Goal: Information Seeking & Learning: Check status

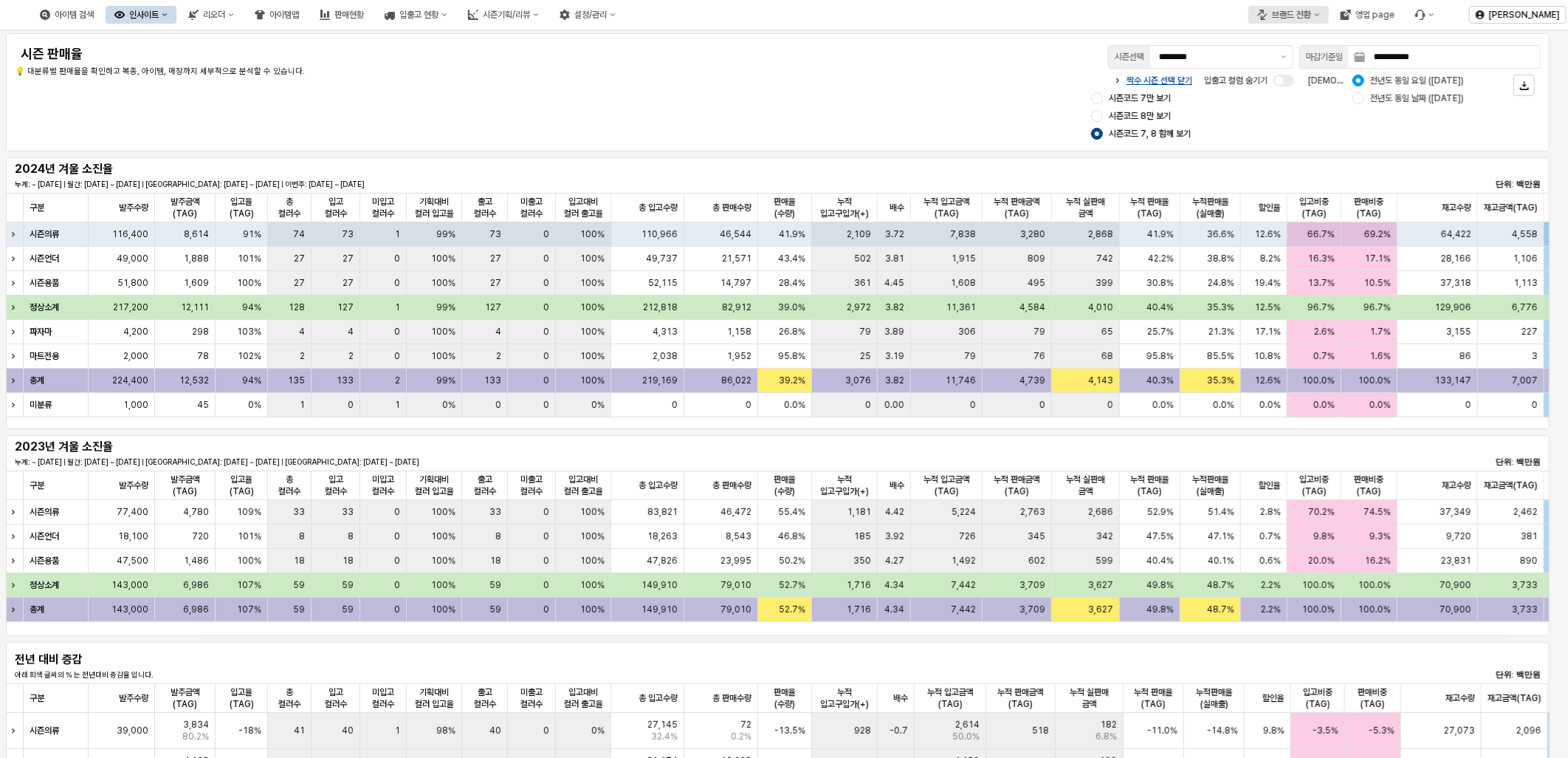
click at [1264, 13] on icon "브랜드 전환" at bounding box center [1261, 13] width 6 height 7
click at [1284, 39] on div "아가방" at bounding box center [1303, 41] width 90 height 12
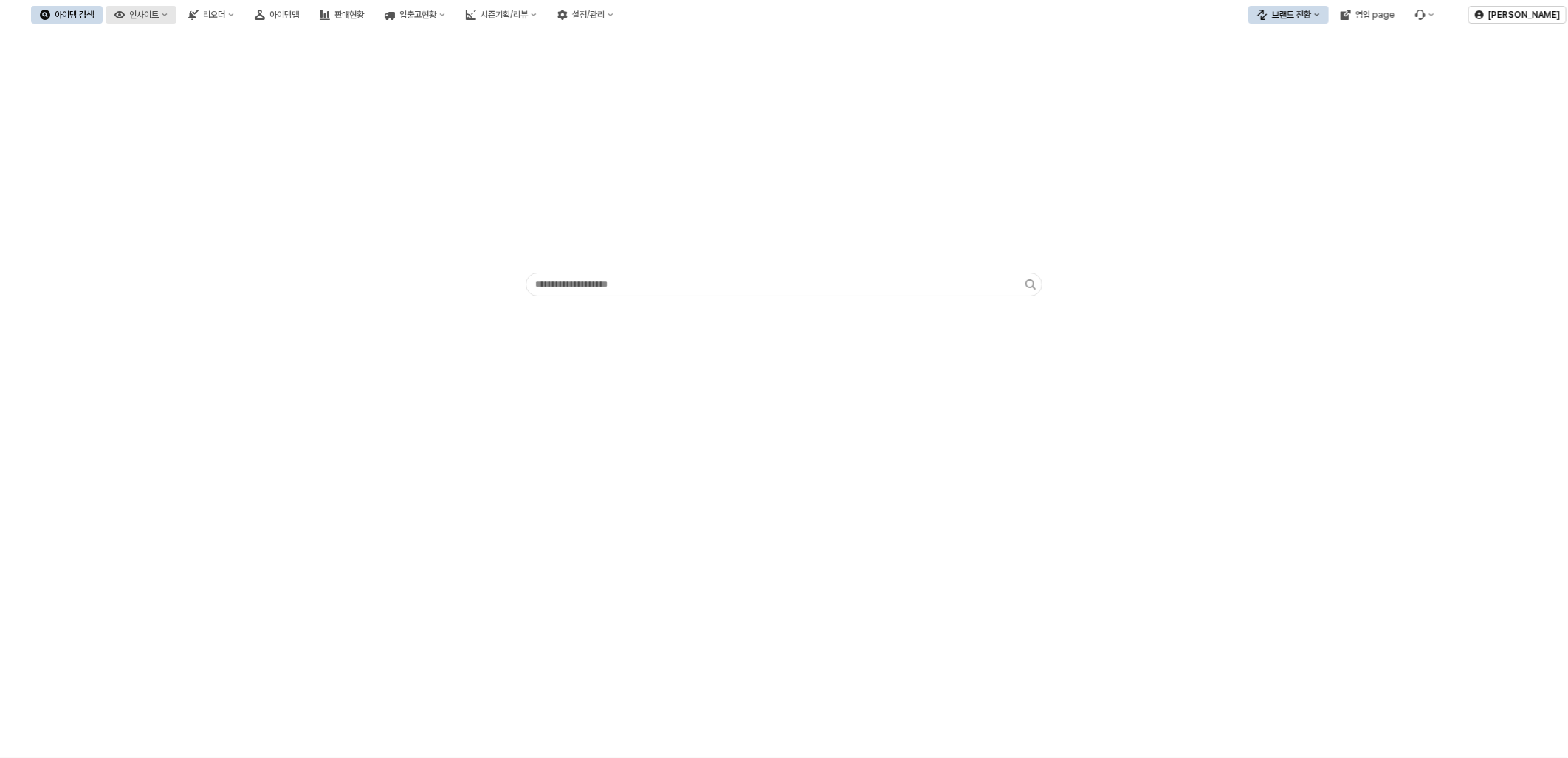
click at [176, 13] on button "인사이트" at bounding box center [141, 14] width 70 height 18
click at [214, 123] on div "판매율 - 시즌" at bounding box center [214, 117] width 90 height 15
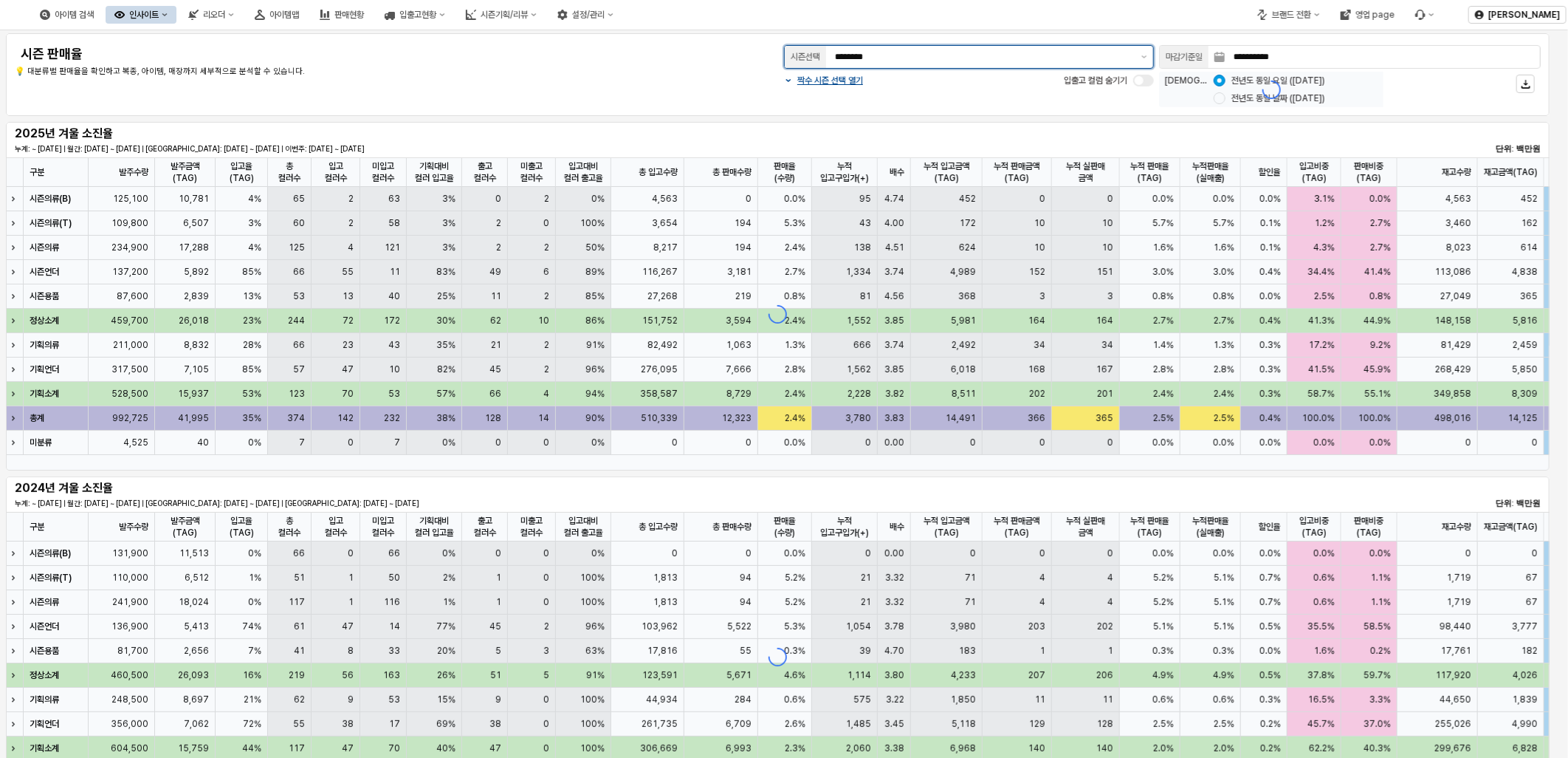
click at [970, 55] on input "********" at bounding box center [983, 57] width 298 height 15
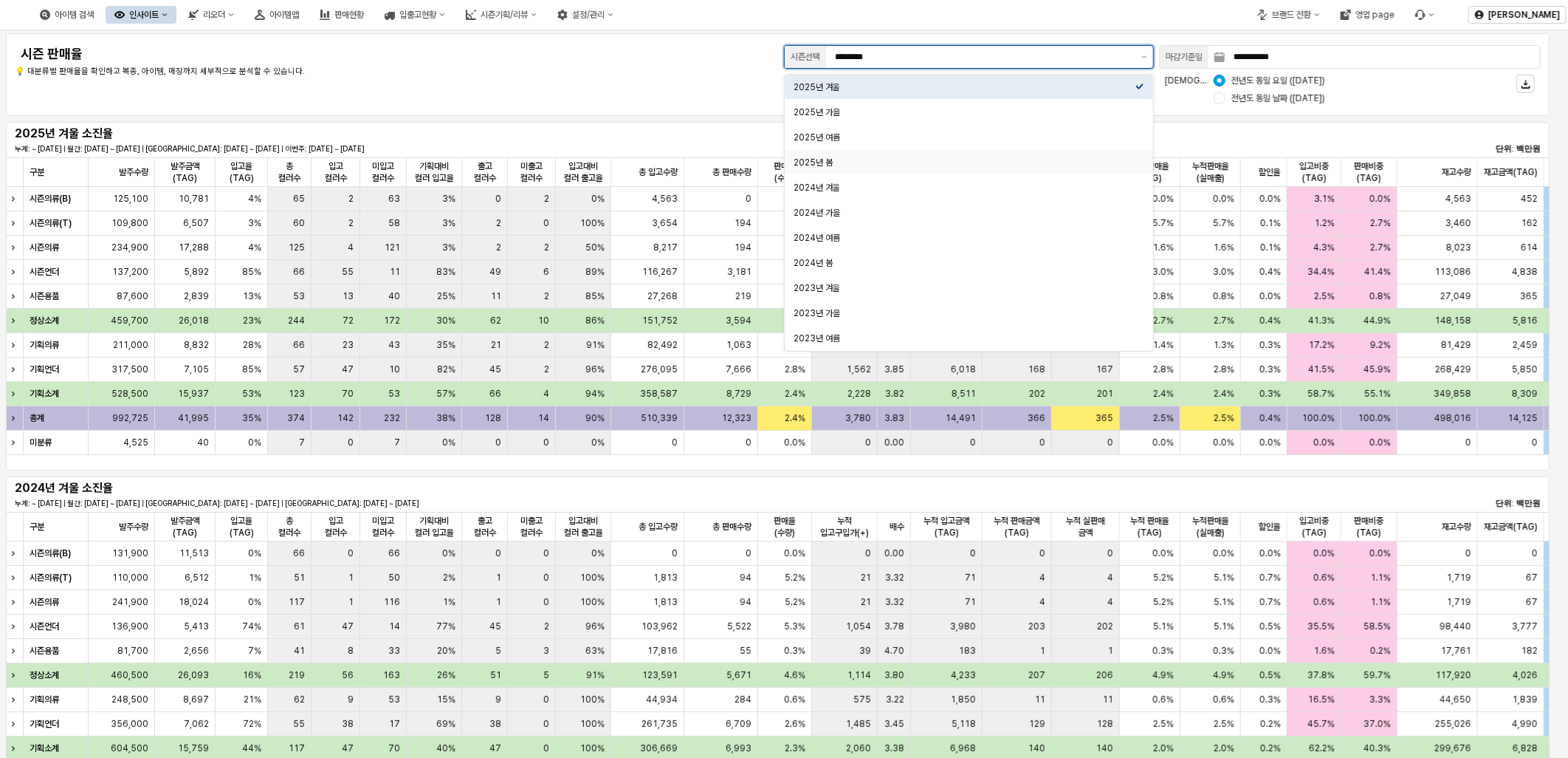
click at [868, 160] on div "2025년 봄" at bounding box center [964, 163] width 341 height 12
type input "*******"
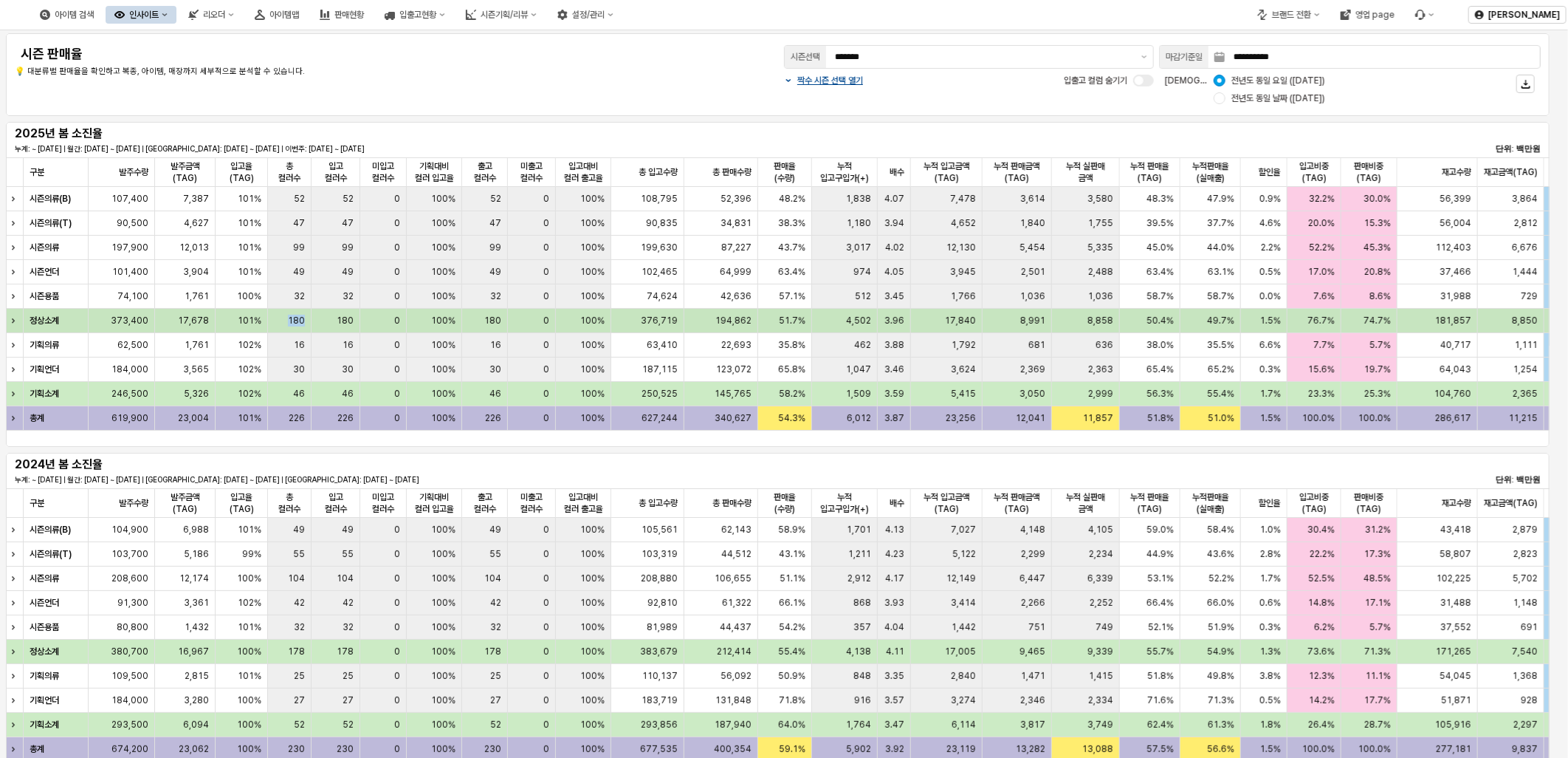
drag, startPoint x: 286, startPoint y: 319, endPoint x: 318, endPoint y: 319, distance: 32.0
click at [318, 319] on div "정상소계 373,400 17,678 101% 180 180 0 100% 180 0 100% 376,719 194,862 51.7% 4,502 …" at bounding box center [1138, 321] width 2266 height 24
click at [300, 247] on span "99" at bounding box center [299, 248] width 12 height 12
drag, startPoint x: 285, startPoint y: 248, endPoint x: 303, endPoint y: 247, distance: 18.0
click at [303, 247] on div "99" at bounding box center [289, 248] width 44 height 24
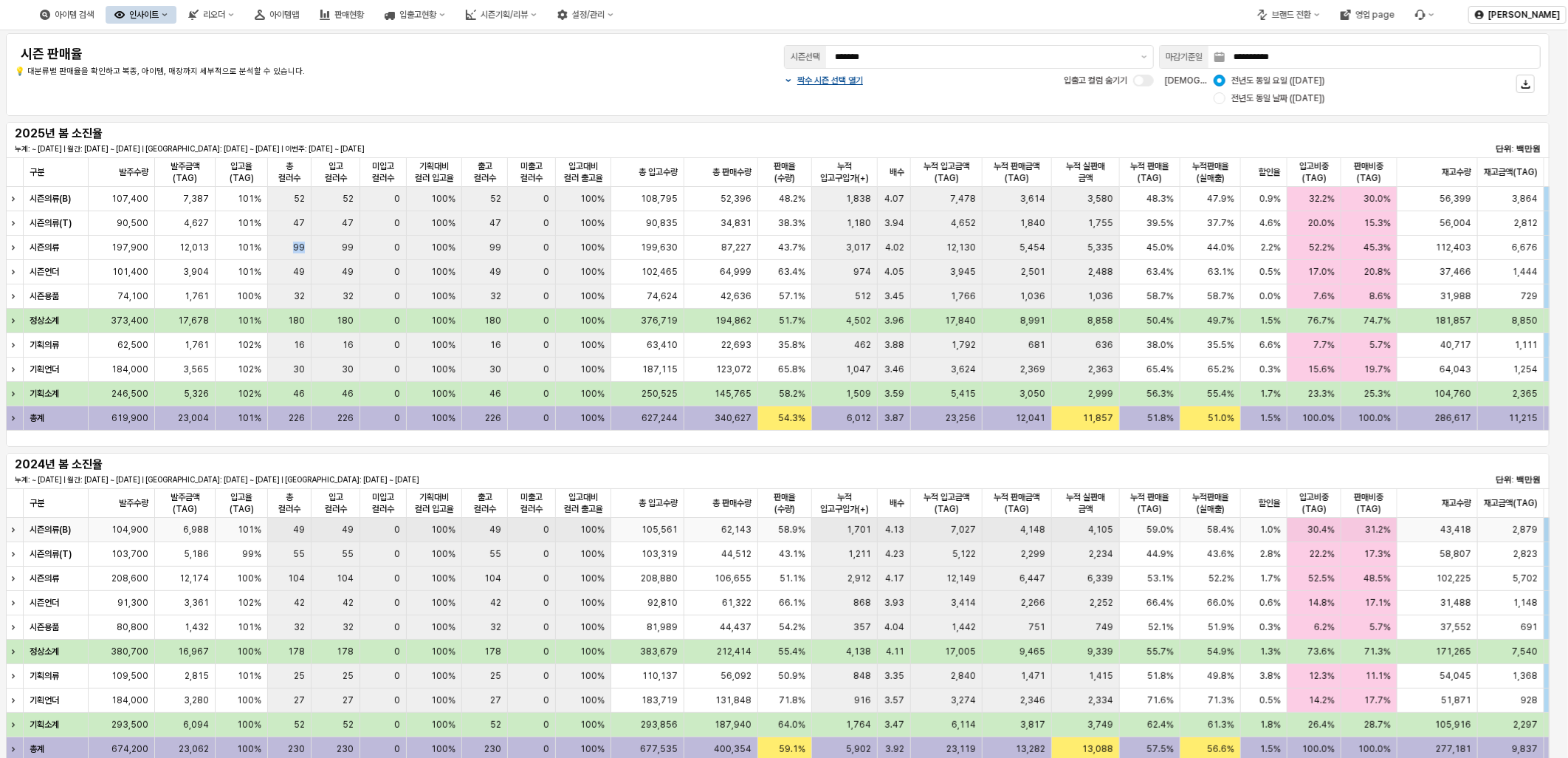
drag, startPoint x: 1499, startPoint y: 498, endPoint x: 1555, endPoint y: 447, distance: 75.7
click at [1499, 492] on div "재고금액(TAG) 재고금액(TAG)" at bounding box center [1511, 503] width 66 height 29
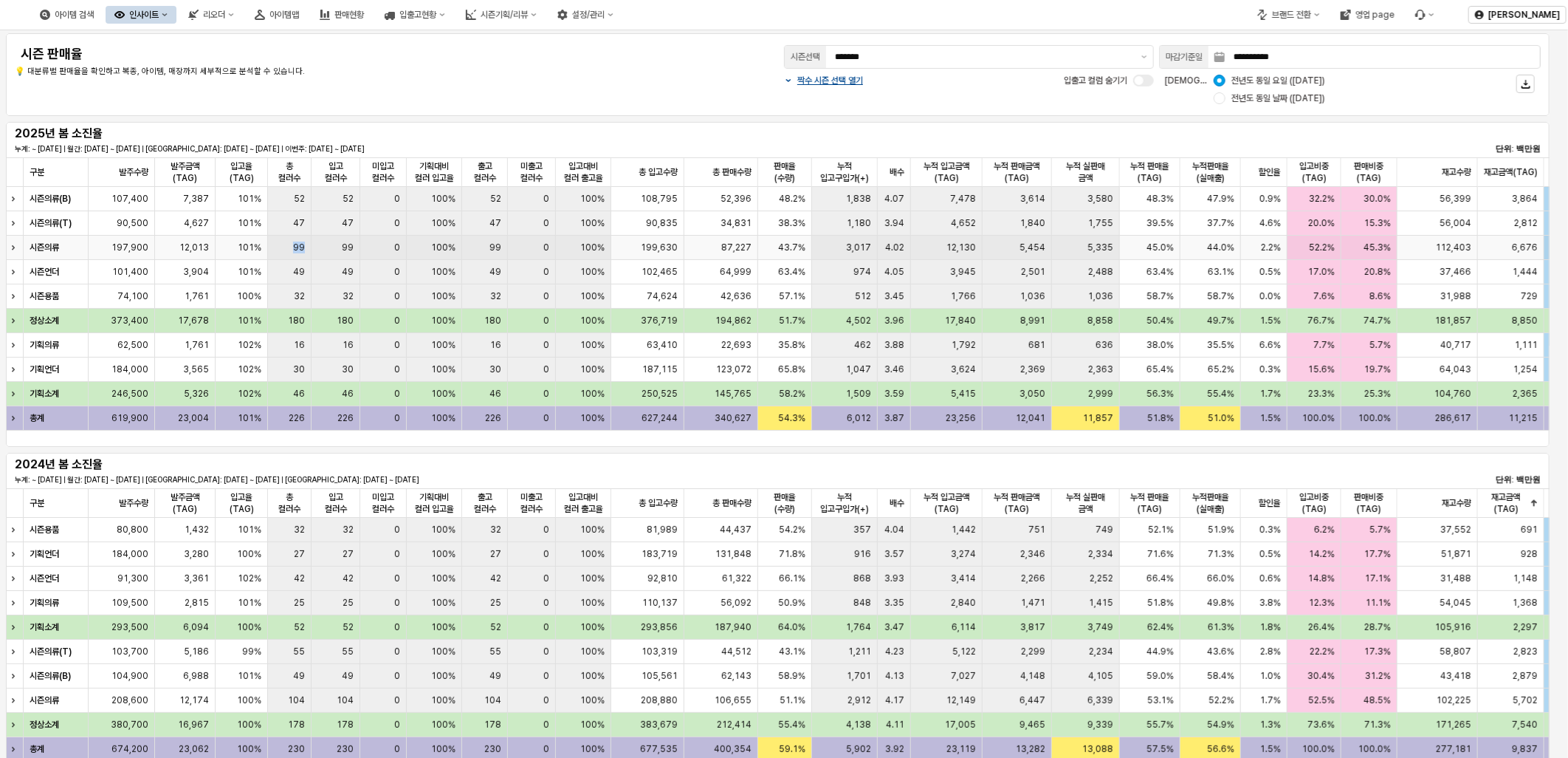
click at [283, 249] on div "99" at bounding box center [289, 248] width 44 height 24
drag, startPoint x: 294, startPoint y: 249, endPoint x: 301, endPoint y: 248, distance: 7.1
click at [301, 248] on span "99" at bounding box center [299, 248] width 12 height 12
click at [286, 173] on div "총 컬러수 총 컬러수" at bounding box center [289, 171] width 44 height 29
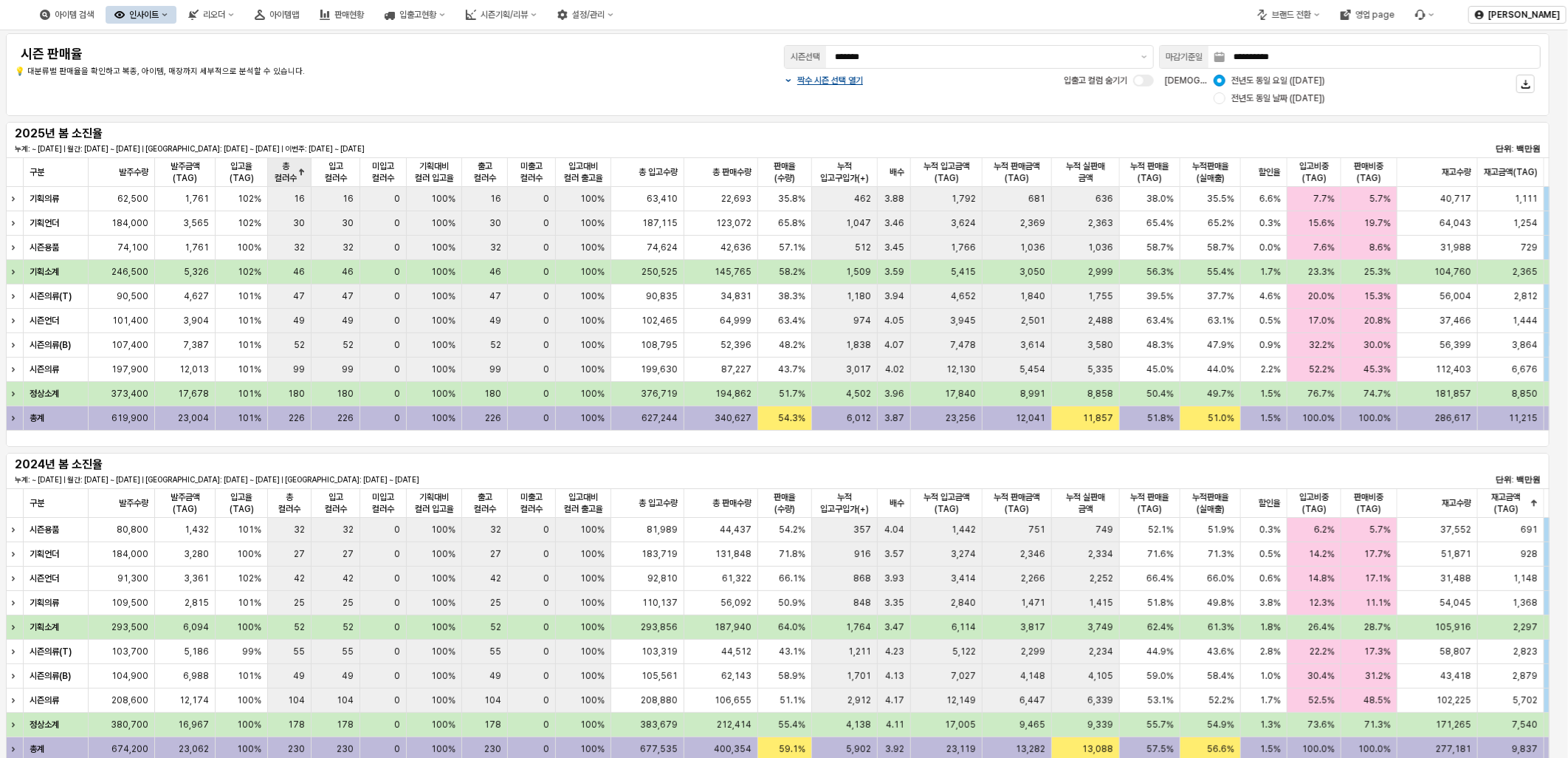
click at [282, 173] on div "총 컬러수 총 컬러수" at bounding box center [289, 171] width 44 height 29
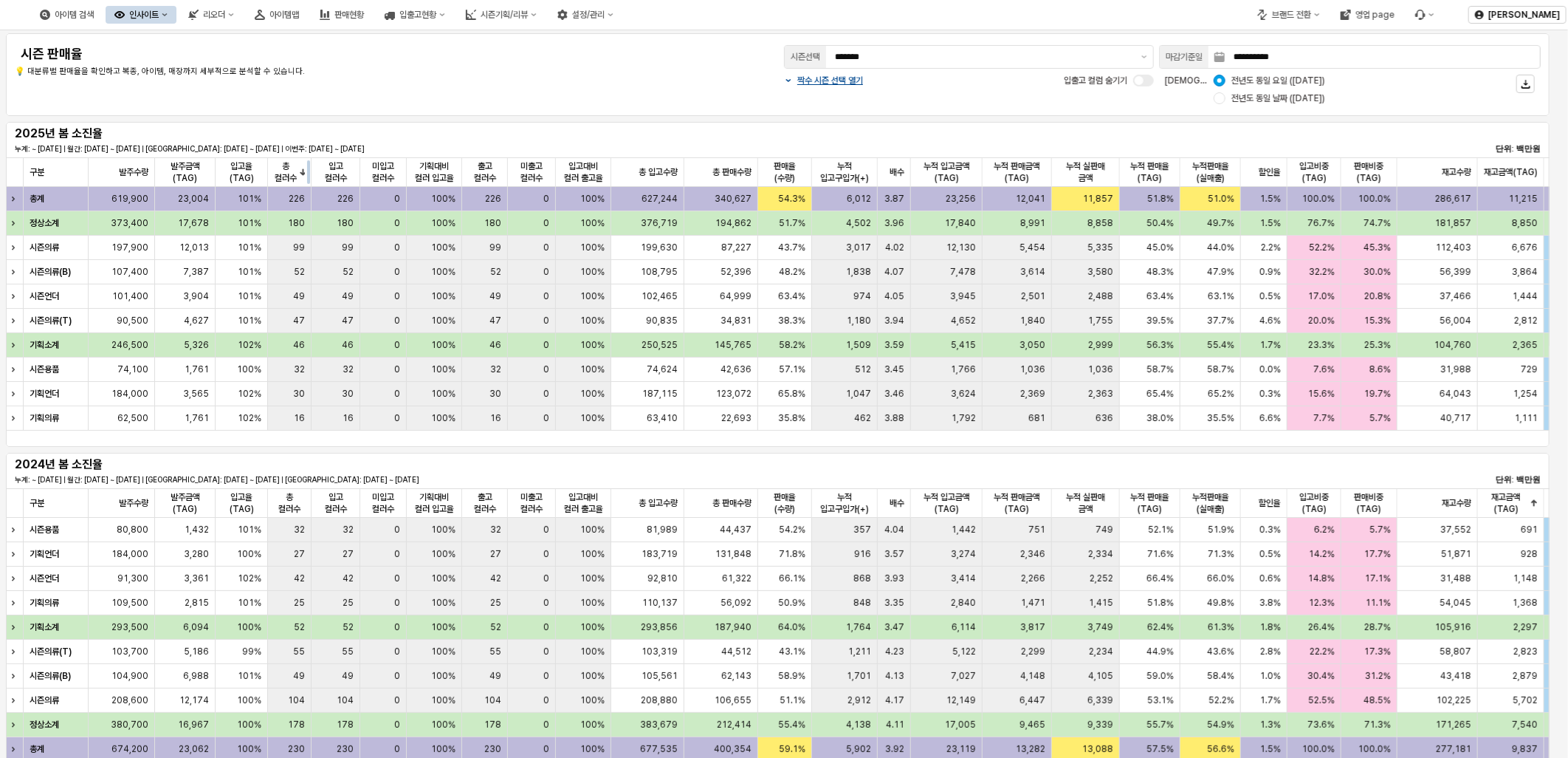
click at [311, 177] on div "App Frame" at bounding box center [311, 171] width 0 height 29
click at [285, 165] on div "총 컬러수 총 컬러수" at bounding box center [289, 171] width 44 height 29
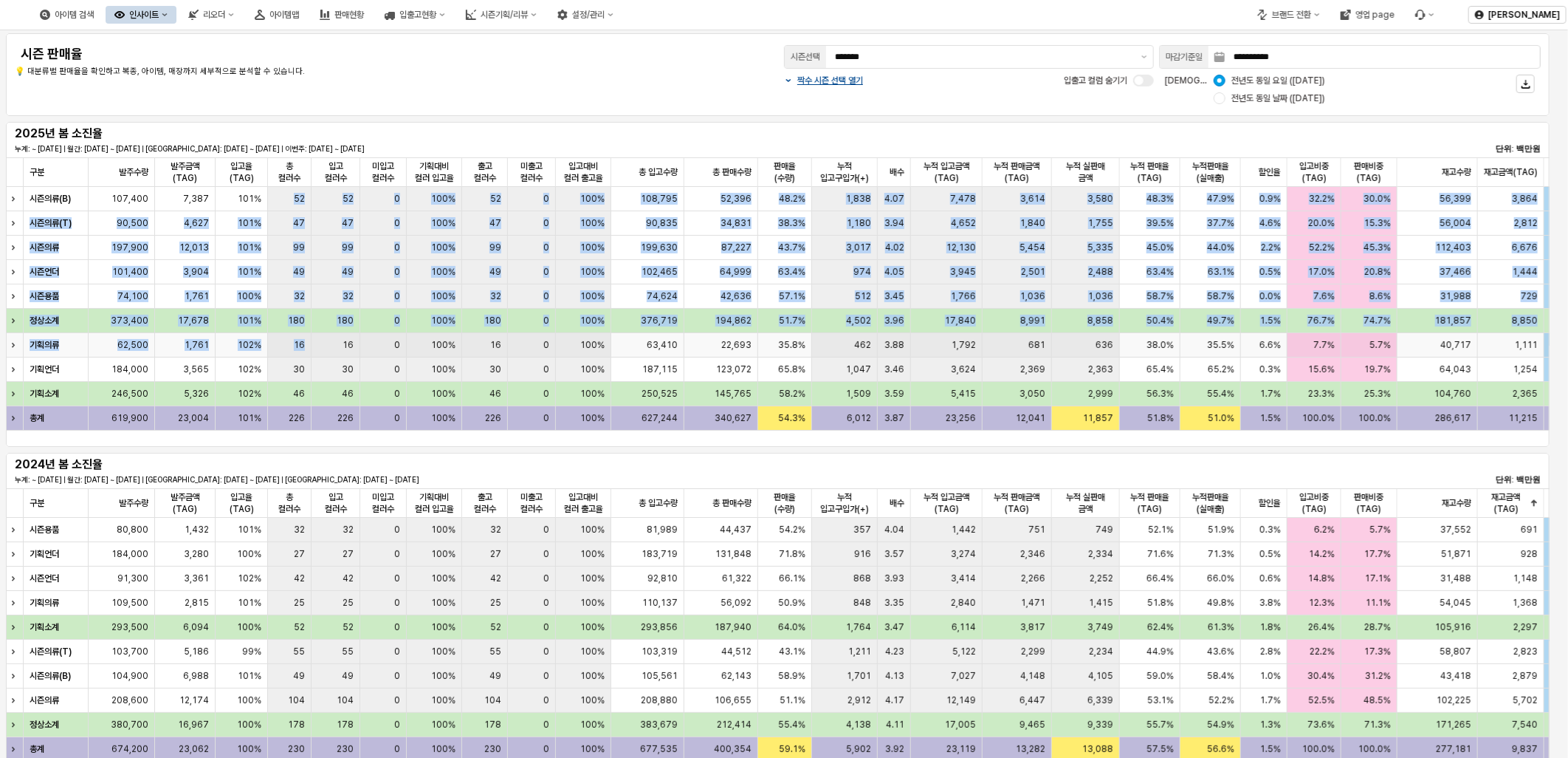
drag, startPoint x: 281, startPoint y: 195, endPoint x: 323, endPoint y: 348, distance: 158.7
click at [323, 348] on div "시즌의류(B) 107,400 7,387 101% 52 52 0 100% 52 0 100% 108,795 52,396 48.2% 1,838 4.…" at bounding box center [1138, 309] width 2266 height 243
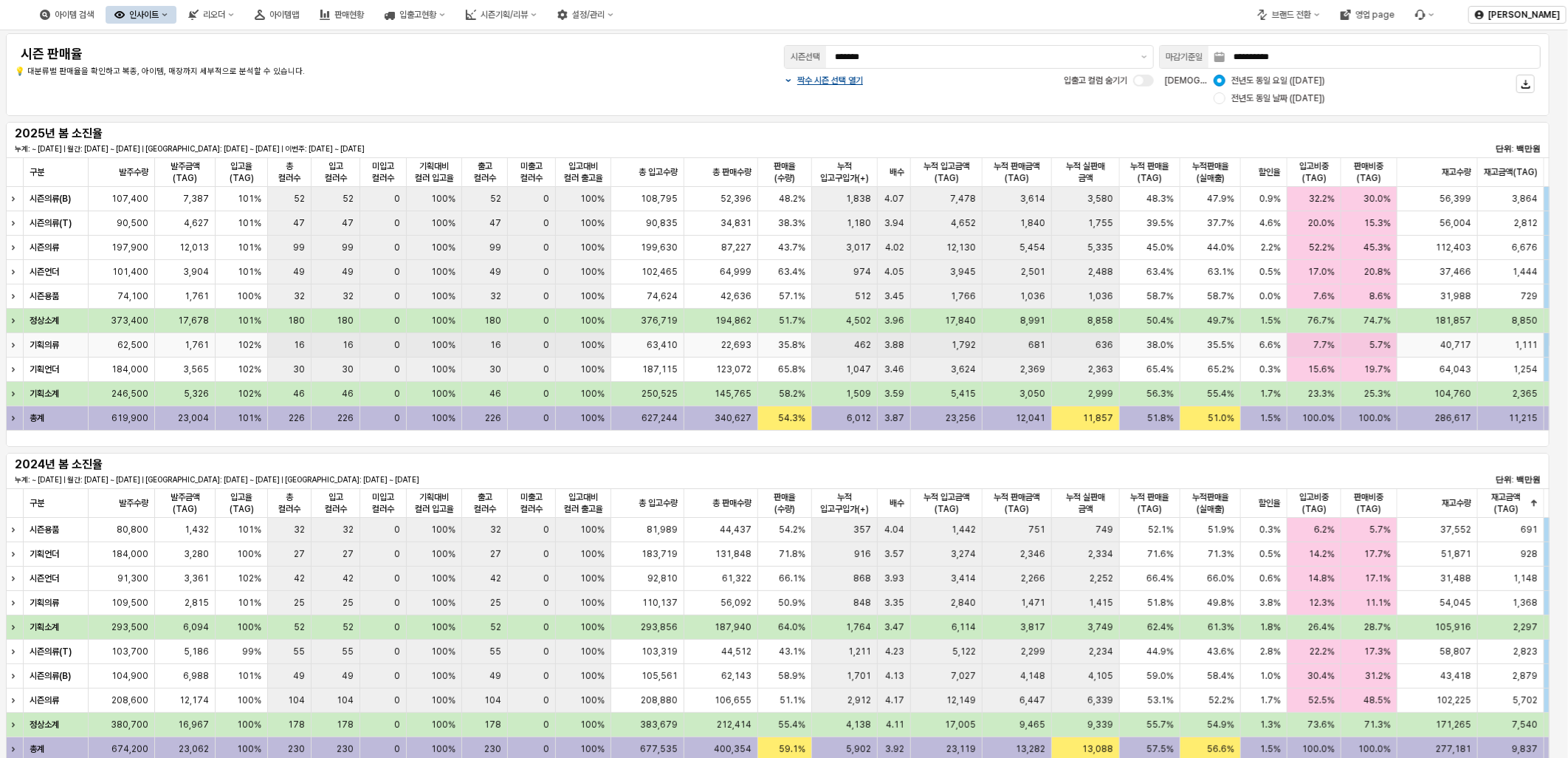
click at [1024, 342] on div "681" at bounding box center [1017, 345] width 70 height 24
